Goal: Task Accomplishment & Management: Complete application form

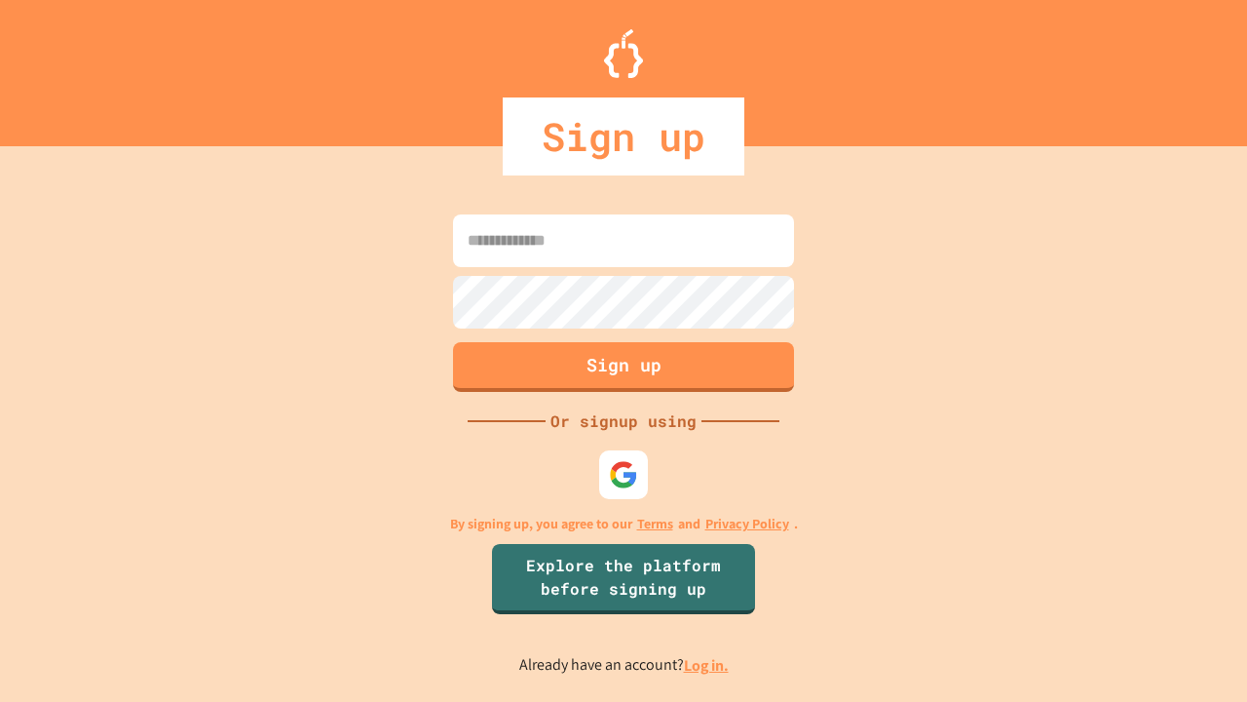
click at [707, 665] on link "Log in." at bounding box center [706, 665] width 45 height 20
